Goal: Find specific page/section: Find specific page/section

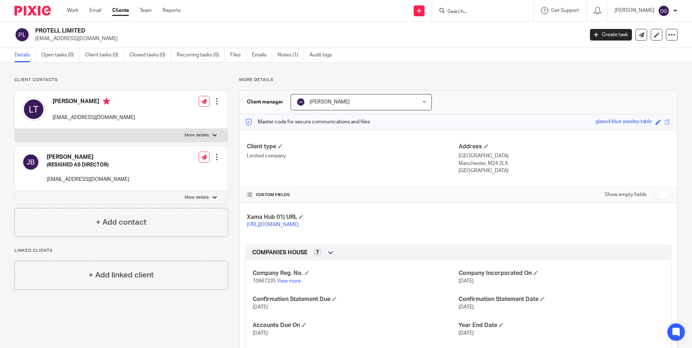
click at [479, 13] on input "Search" at bounding box center [479, 12] width 65 height 7
click at [484, 12] on input "Search" at bounding box center [479, 12] width 65 height 7
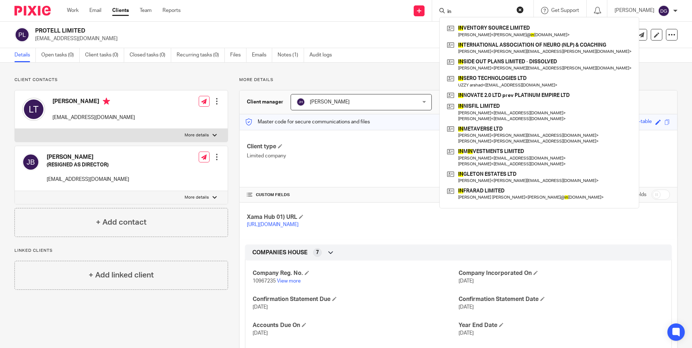
type input "i"
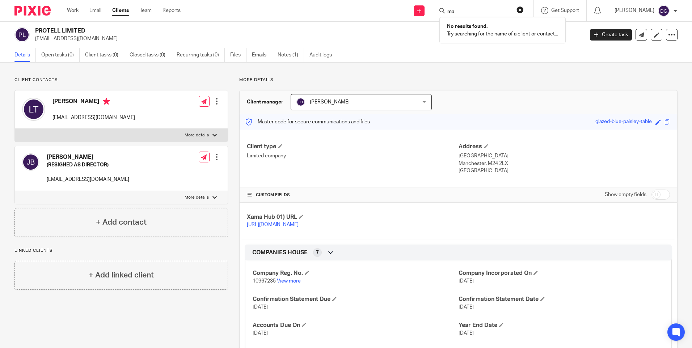
type input "m"
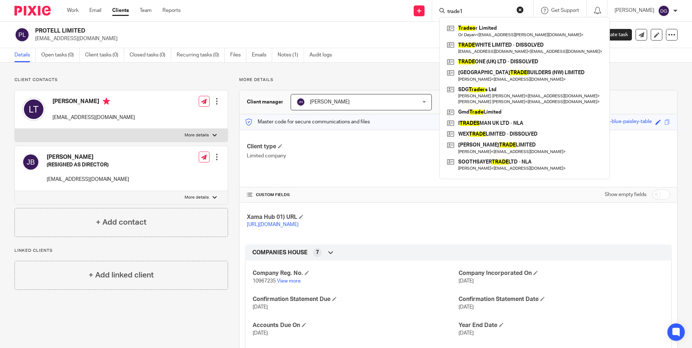
click at [461, 10] on input "trade1" at bounding box center [479, 12] width 65 height 7
drag, startPoint x: 464, startPoint y: 10, endPoint x: 461, endPoint y: 7, distance: 4.4
click at [460, 9] on input "trade1" at bounding box center [479, 12] width 65 height 7
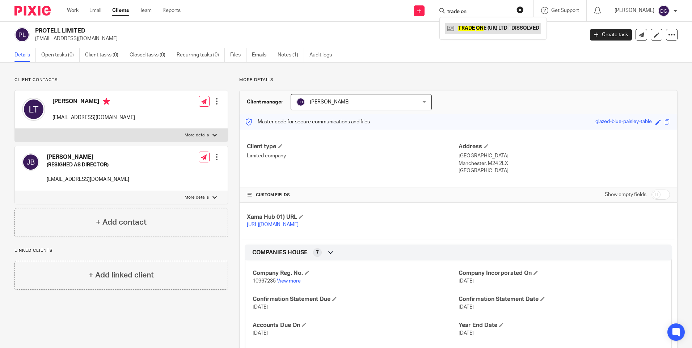
type input "trade on"
click at [504, 28] on link at bounding box center [493, 28] width 96 height 11
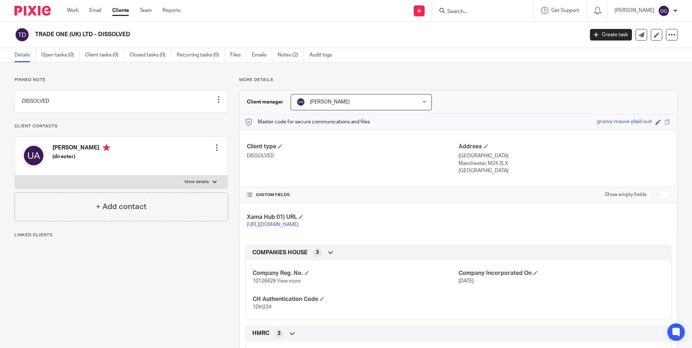
click at [447, 13] on input "Search" at bounding box center [479, 12] width 65 height 7
click at [452, 13] on input "Search" at bounding box center [479, 12] width 65 height 7
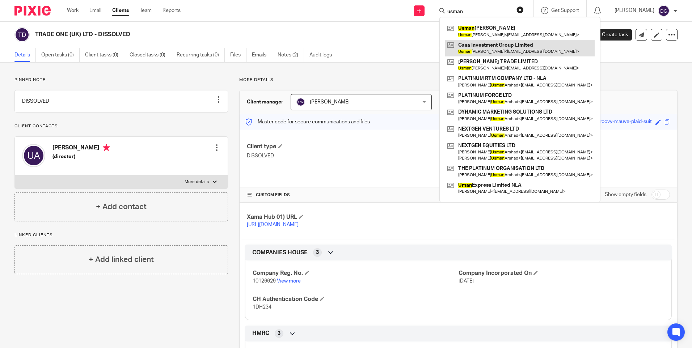
type input "usman"
click at [491, 51] on link at bounding box center [519, 48] width 149 height 17
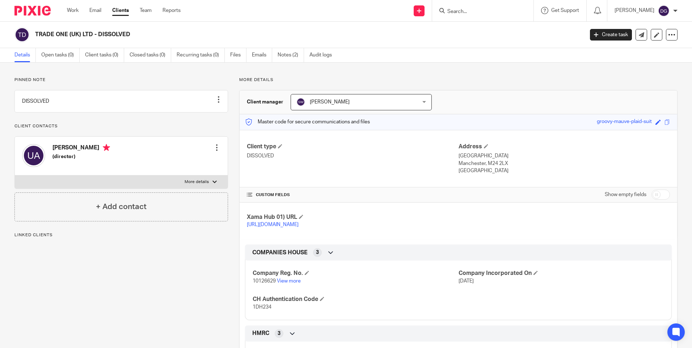
click at [462, 9] on input "Search" at bounding box center [479, 12] width 65 height 7
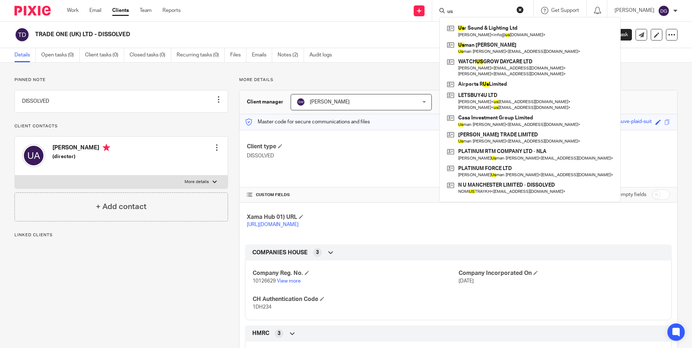
type input "u"
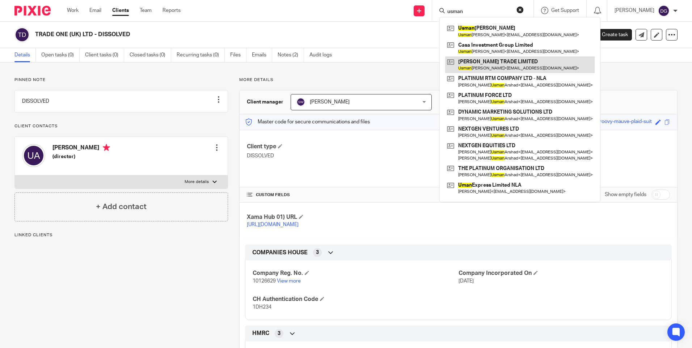
type input "usman"
click at [479, 67] on link at bounding box center [519, 64] width 149 height 17
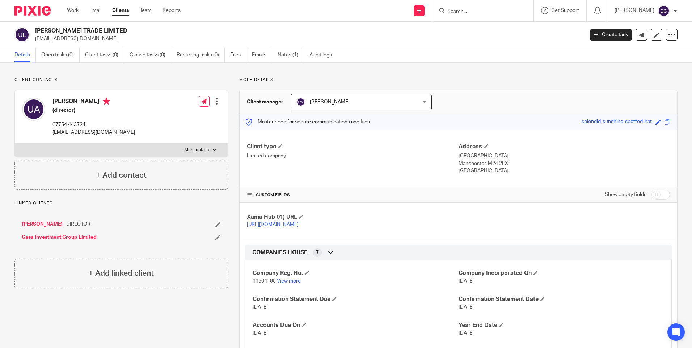
click at [471, 13] on input "Search" at bounding box center [479, 12] width 65 height 7
click at [490, 13] on input "Search" at bounding box center [479, 12] width 65 height 7
type input "h"
